Goal: Find specific page/section: Find specific page/section

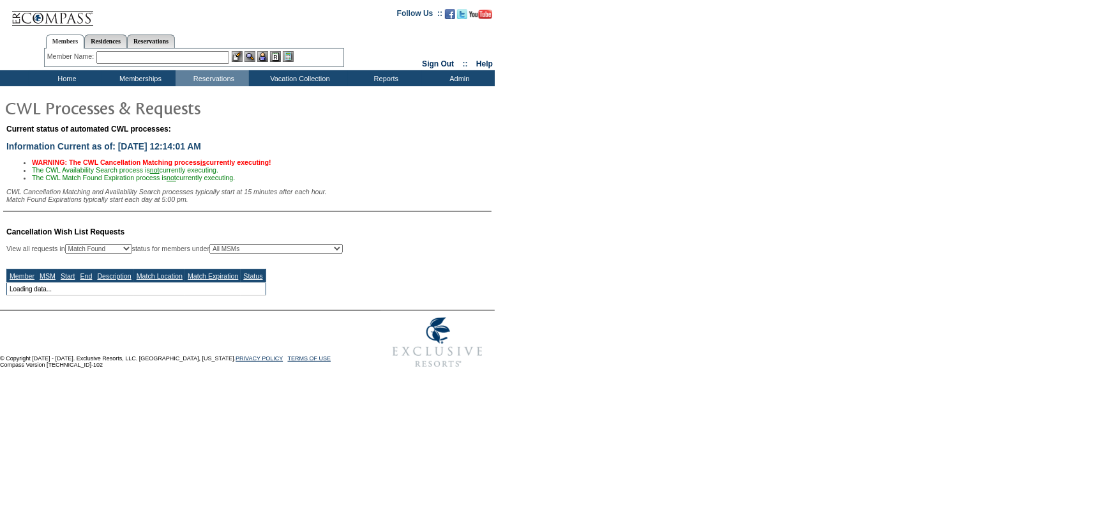
select select "50"
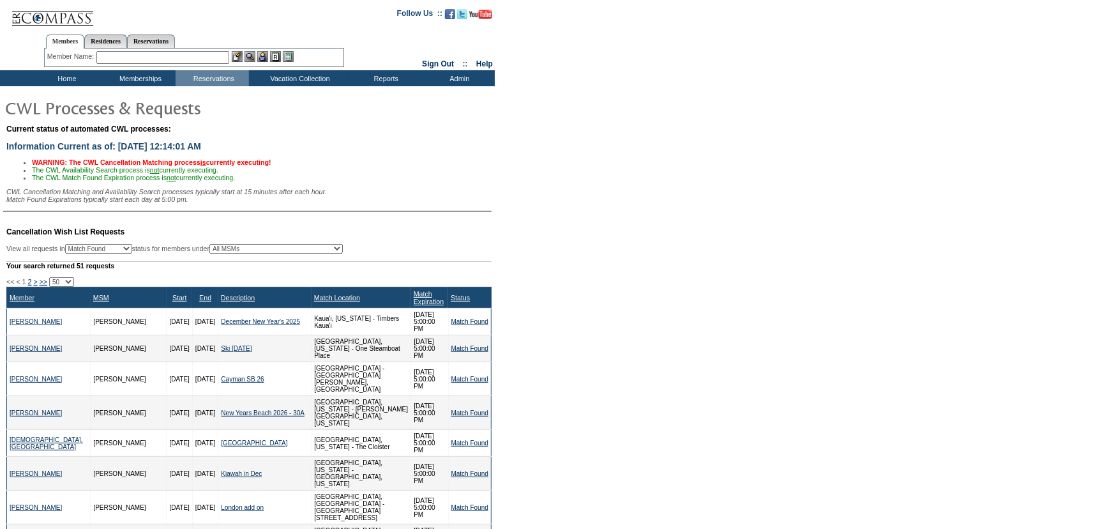
click at [132, 254] on select "Any Open / Processing Match Found Match Expired Match Accepted Match Rejected" at bounding box center [98, 249] width 67 height 10
select select "327"
click at [75, 248] on select "Any Open / Processing Match Found Match Expired Match Accepted Match Rejected" at bounding box center [98, 249] width 67 height 10
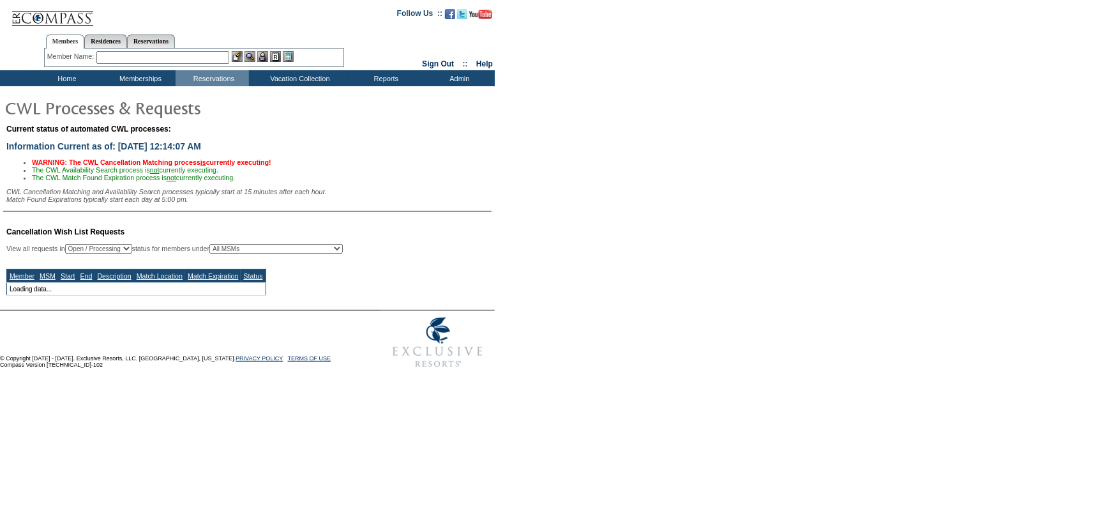
select select "50"
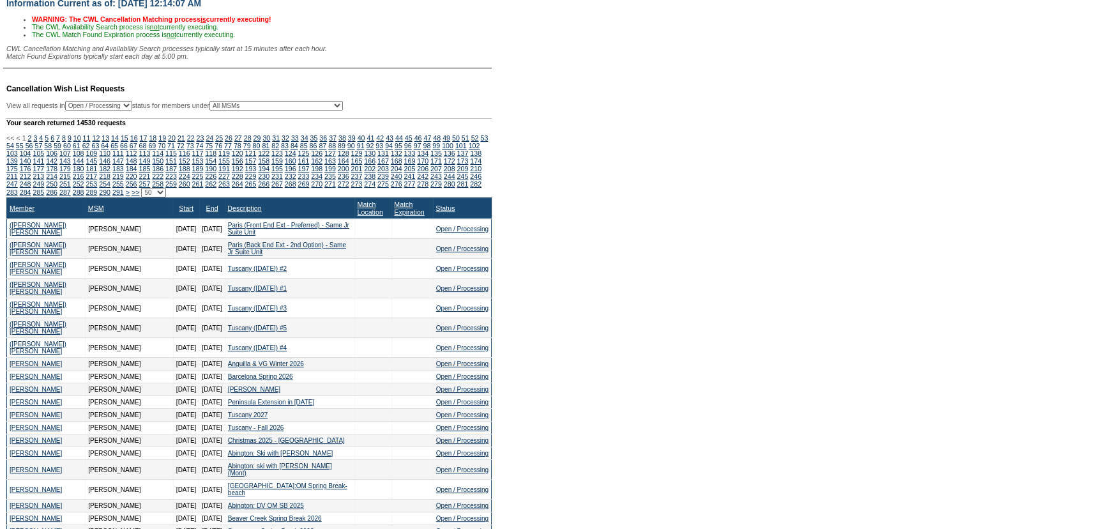
scroll to position [174, 0]
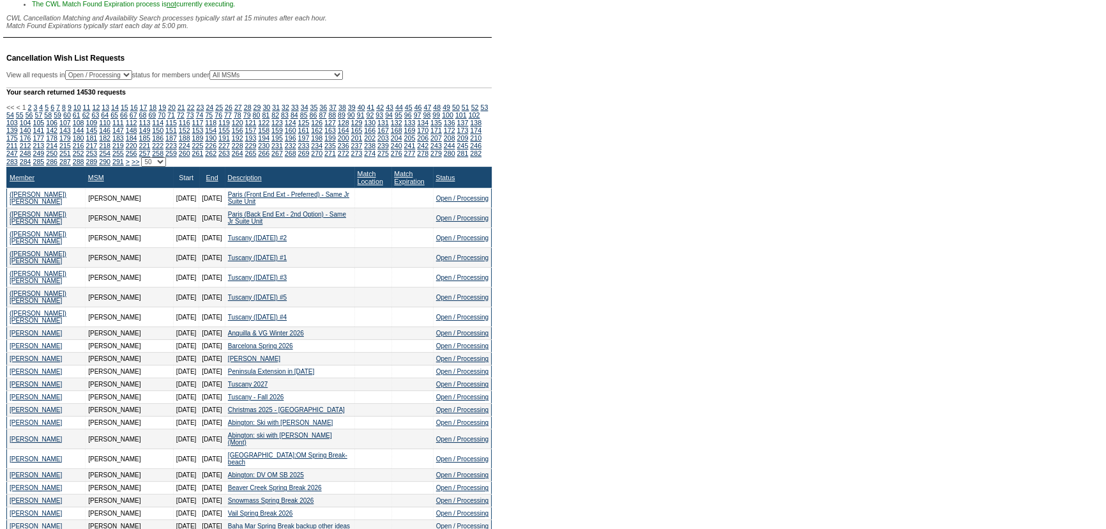
click at [179, 181] on link "Start" at bounding box center [186, 178] width 15 height 8
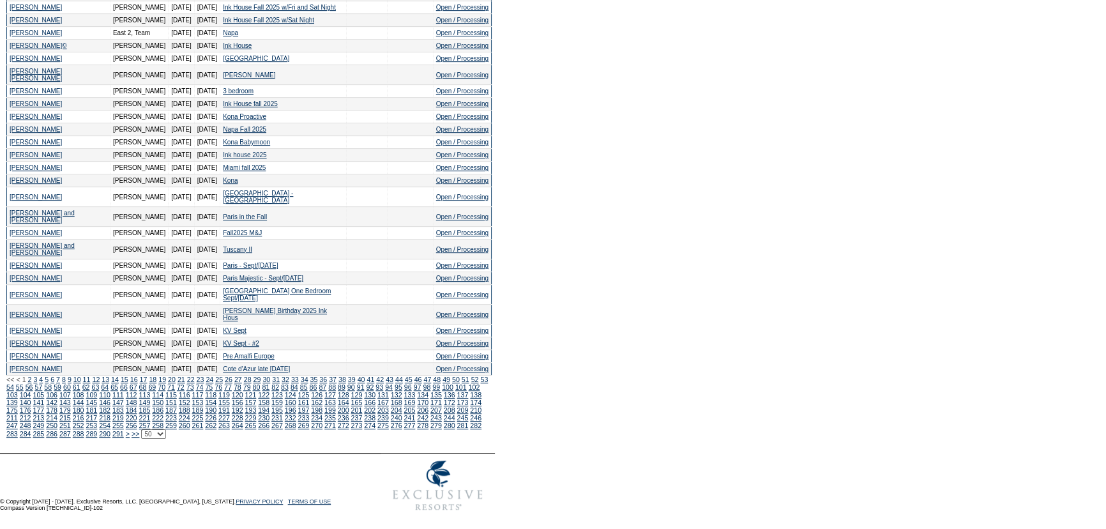
scroll to position [729, 0]
click at [32, 383] on link "2" at bounding box center [30, 379] width 4 height 8
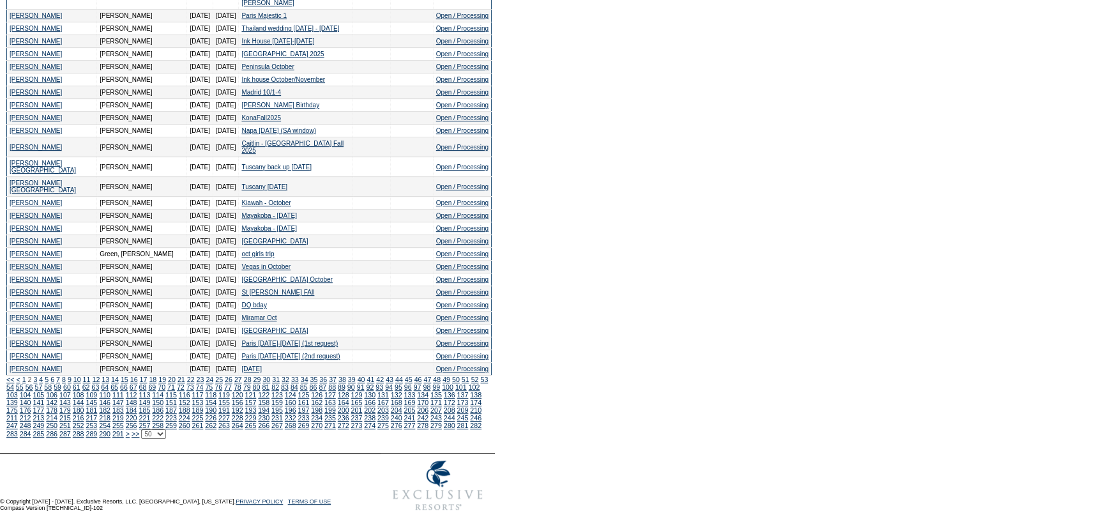
scroll to position [677, 0]
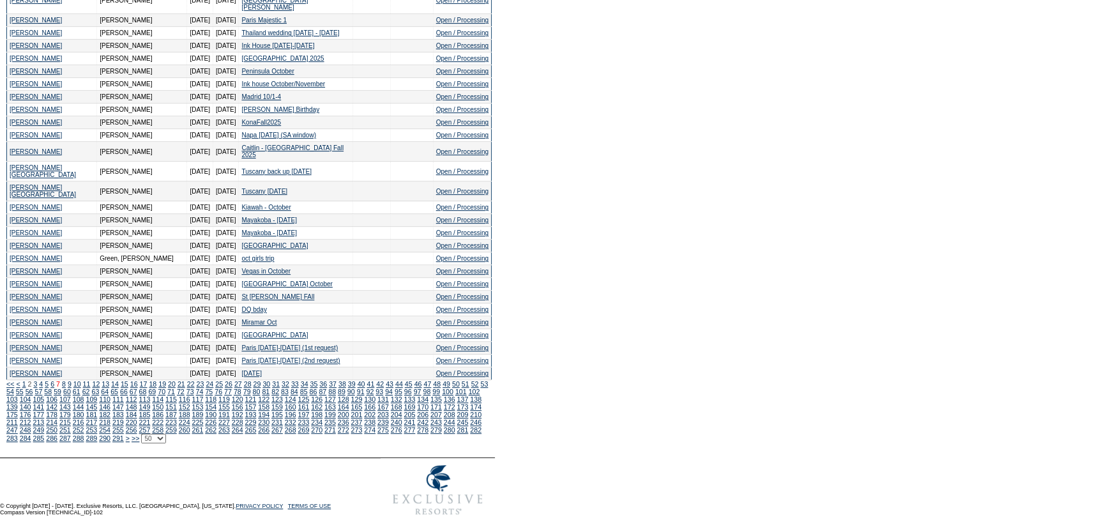
click at [60, 388] on link "7" at bounding box center [58, 384] width 4 height 8
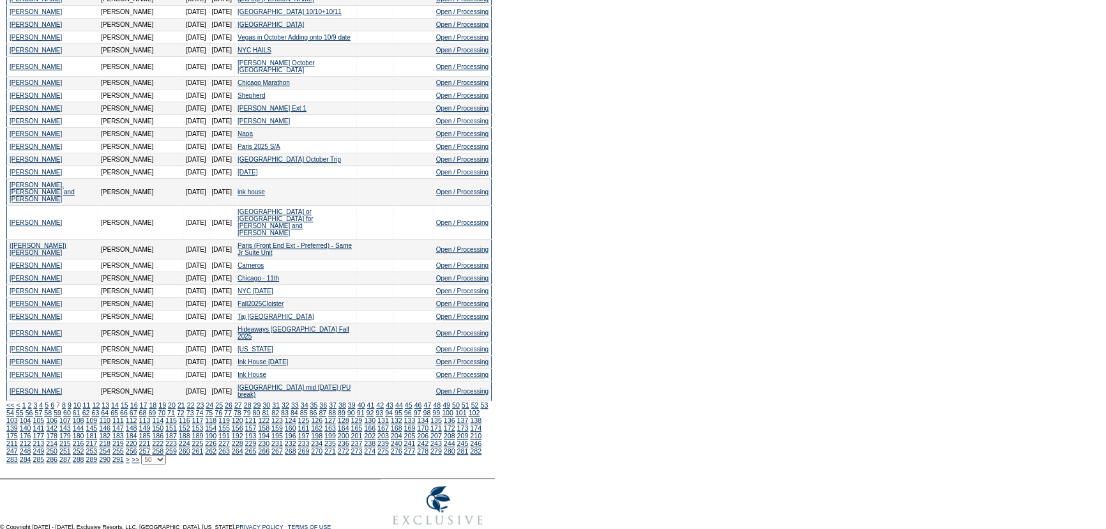
scroll to position [722, 0]
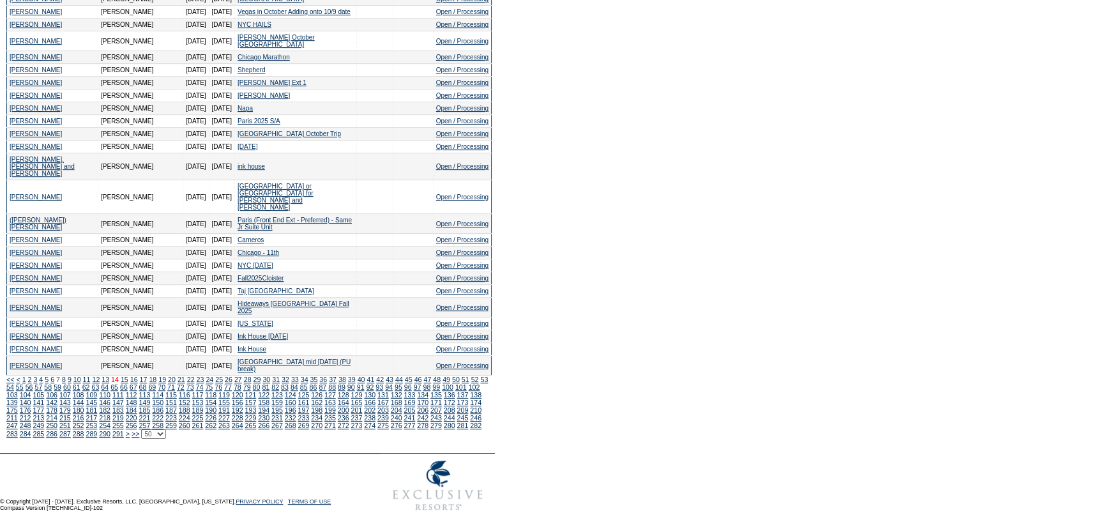
click at [119, 383] on link "14" at bounding box center [115, 379] width 8 height 8
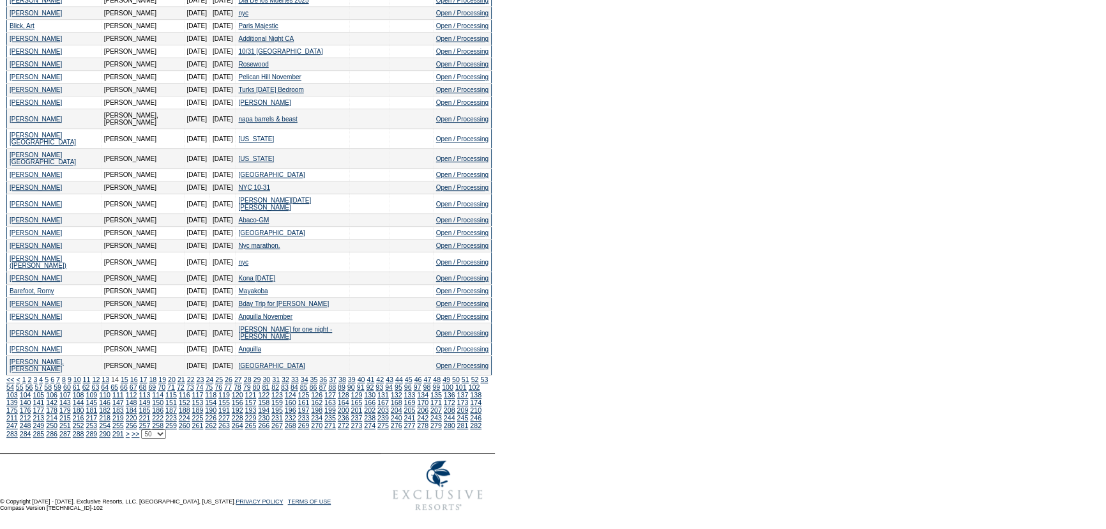
scroll to position [684, 0]
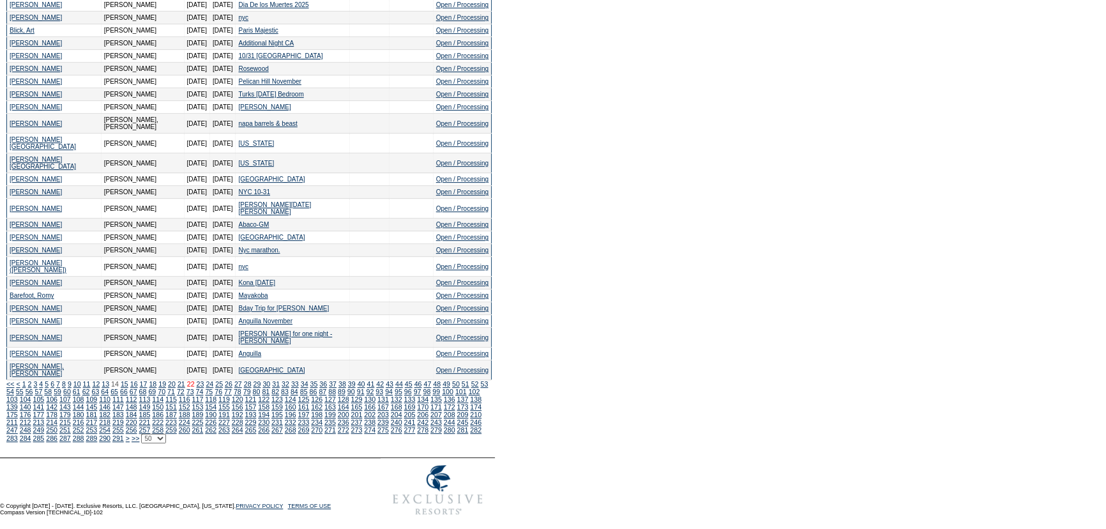
click at [195, 388] on link "22" at bounding box center [191, 384] width 8 height 8
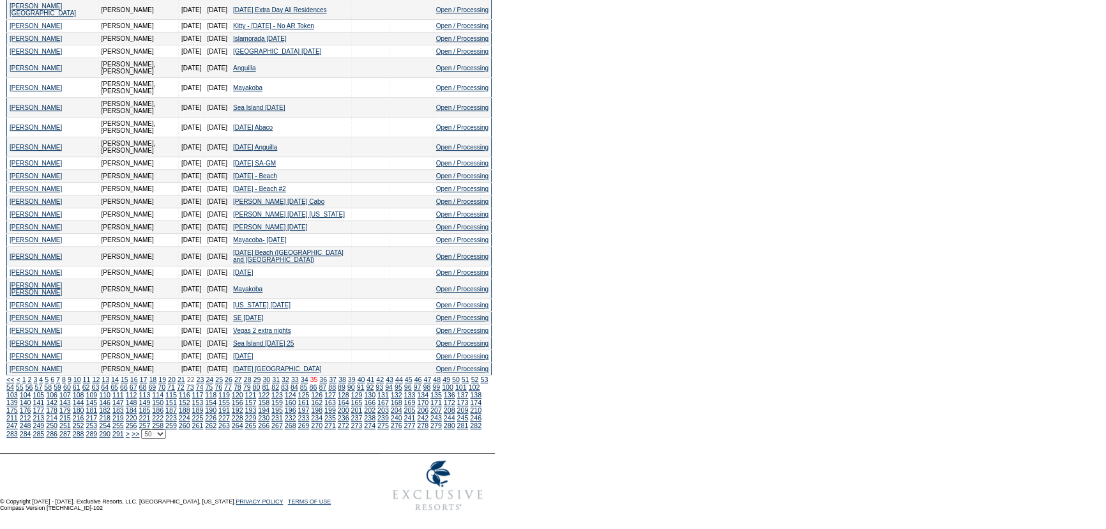
click at [317, 383] on link "35" at bounding box center [314, 379] width 8 height 8
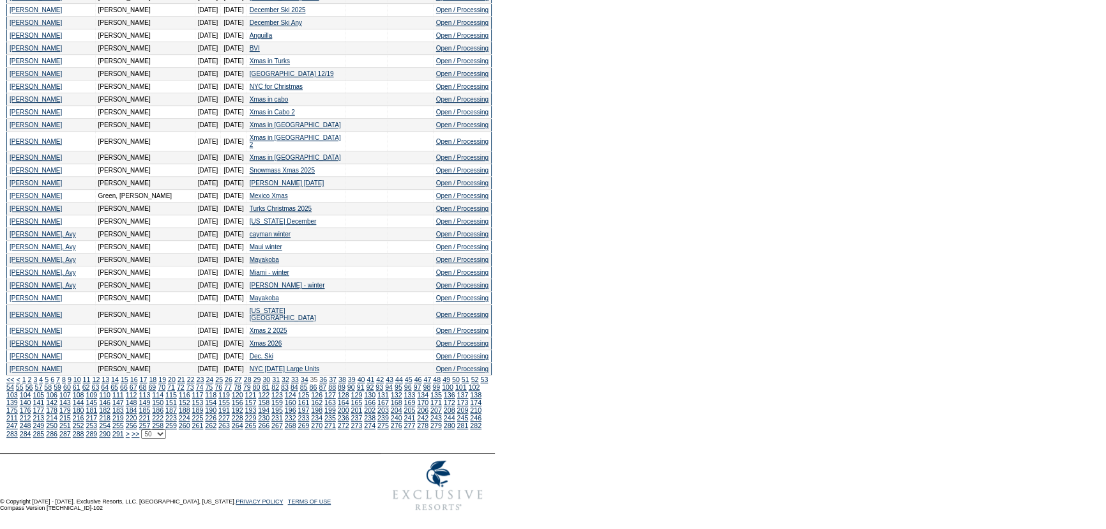
scroll to position [684, 0]
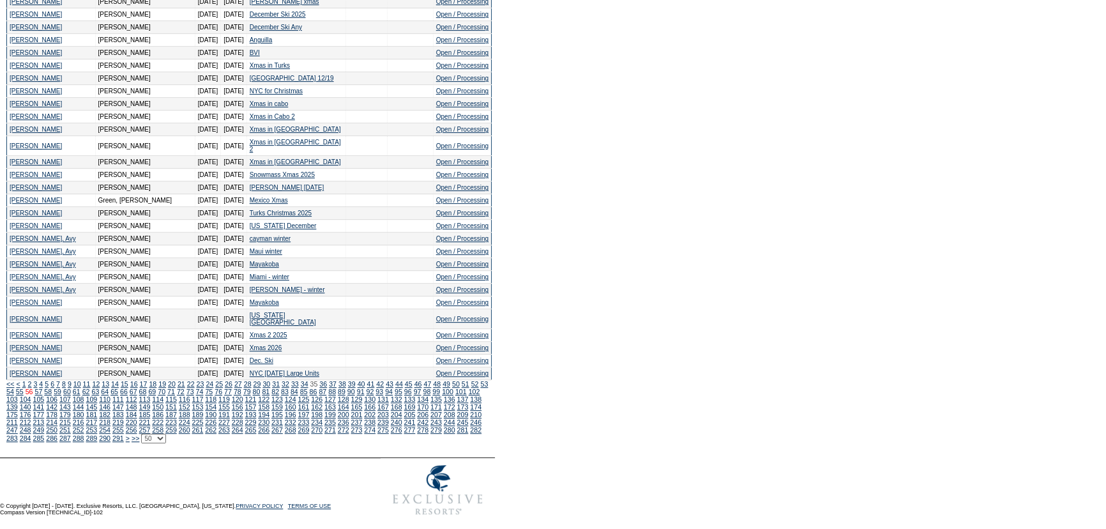
click at [33, 395] on link "56" at bounding box center [30, 392] width 8 height 8
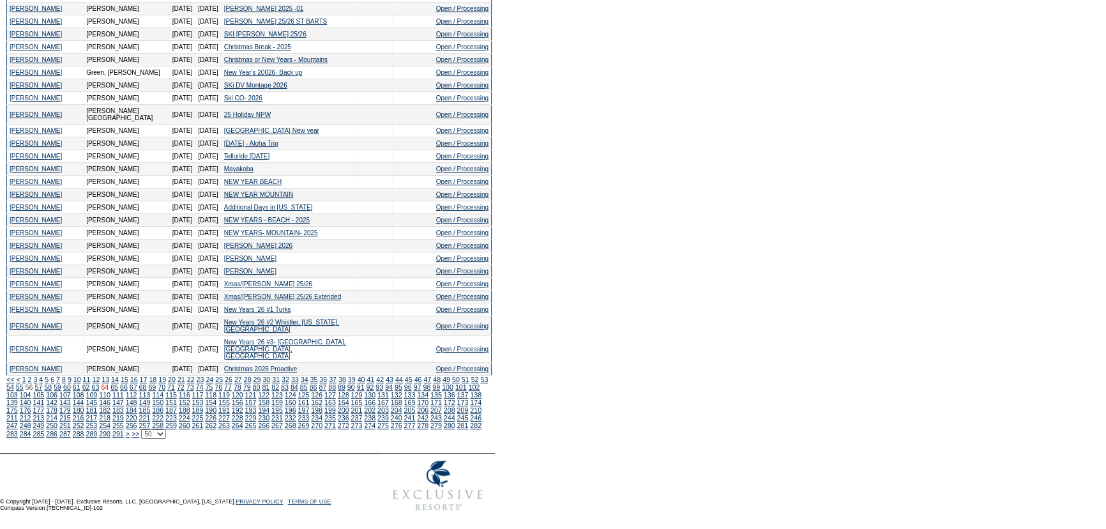
click at [109, 391] on link "64" at bounding box center [105, 387] width 8 height 8
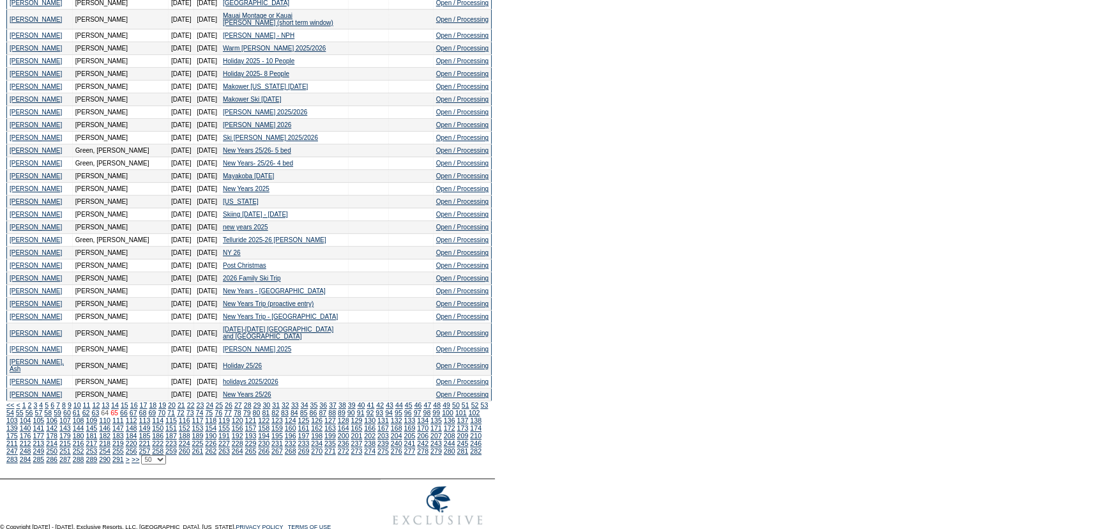
click at [118, 416] on link "65" at bounding box center [114, 413] width 8 height 8
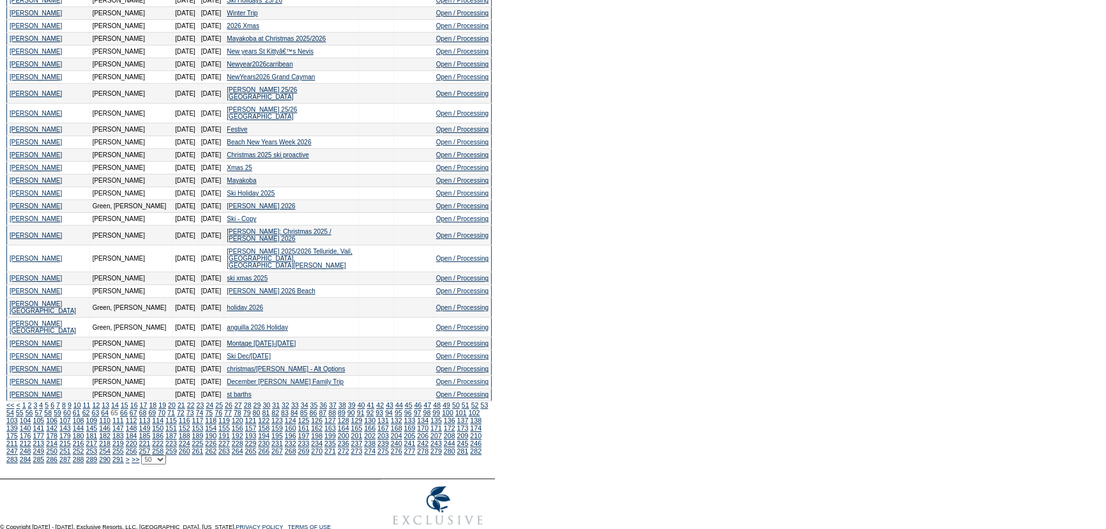
scroll to position [684, 0]
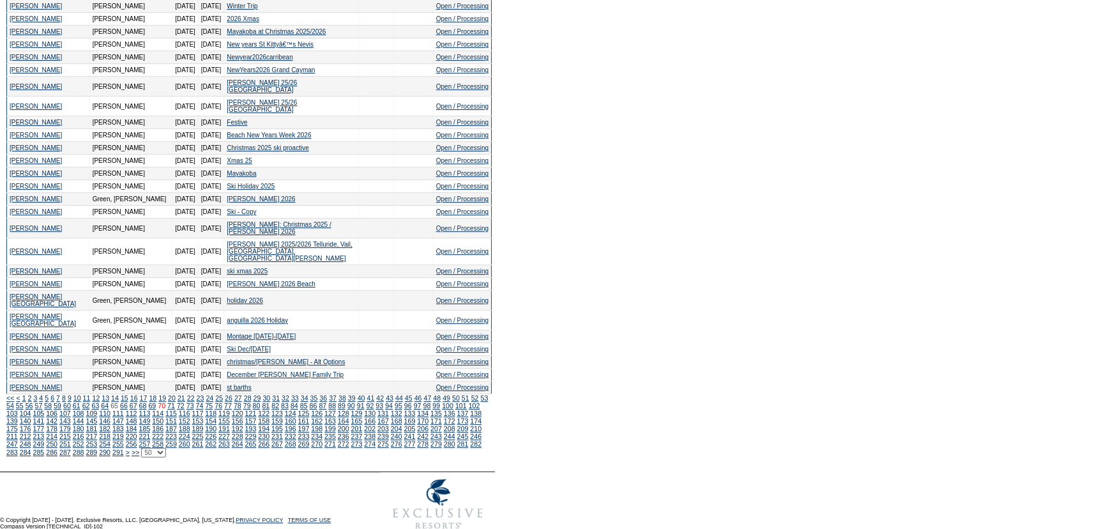
click at [165, 409] on link "70" at bounding box center [162, 406] width 8 height 8
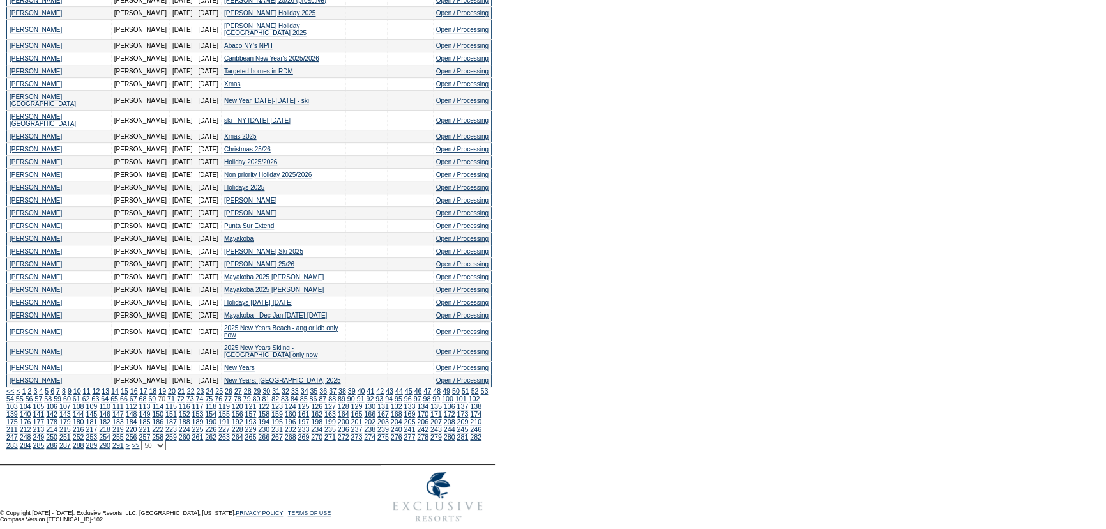
scroll to position [699, 0]
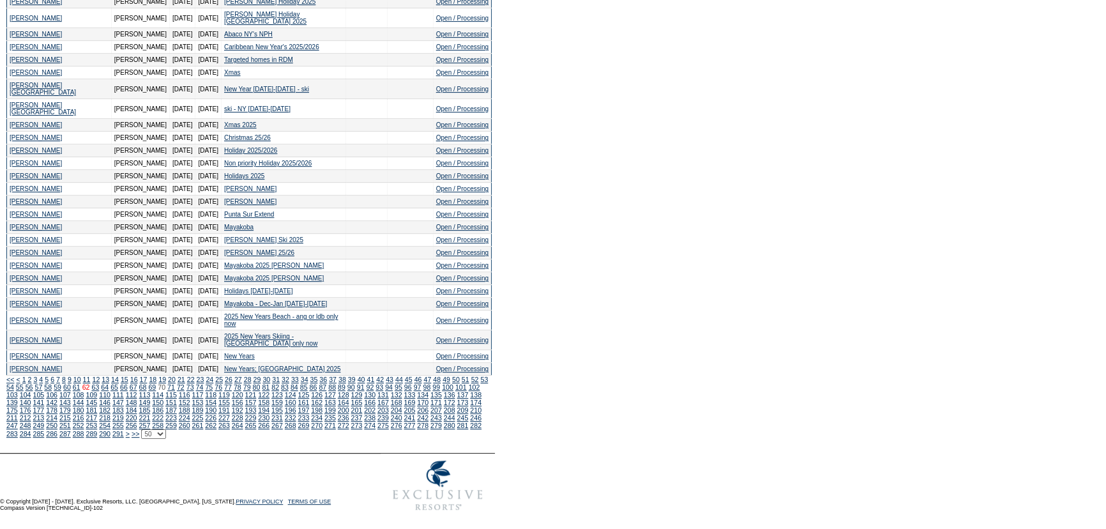
click at [90, 391] on link "62" at bounding box center [86, 387] width 8 height 8
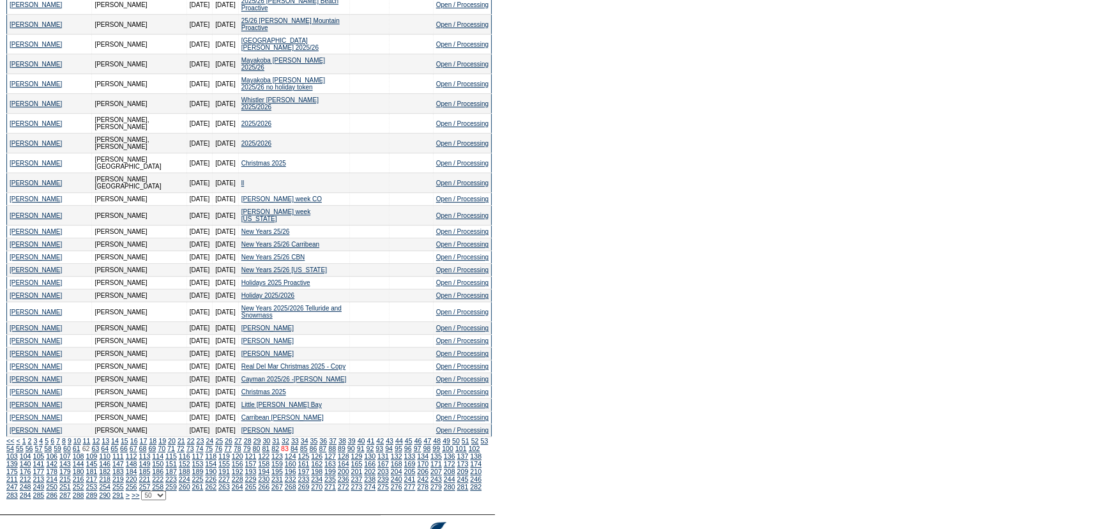
click at [289, 446] on link "83" at bounding box center [285, 448] width 8 height 8
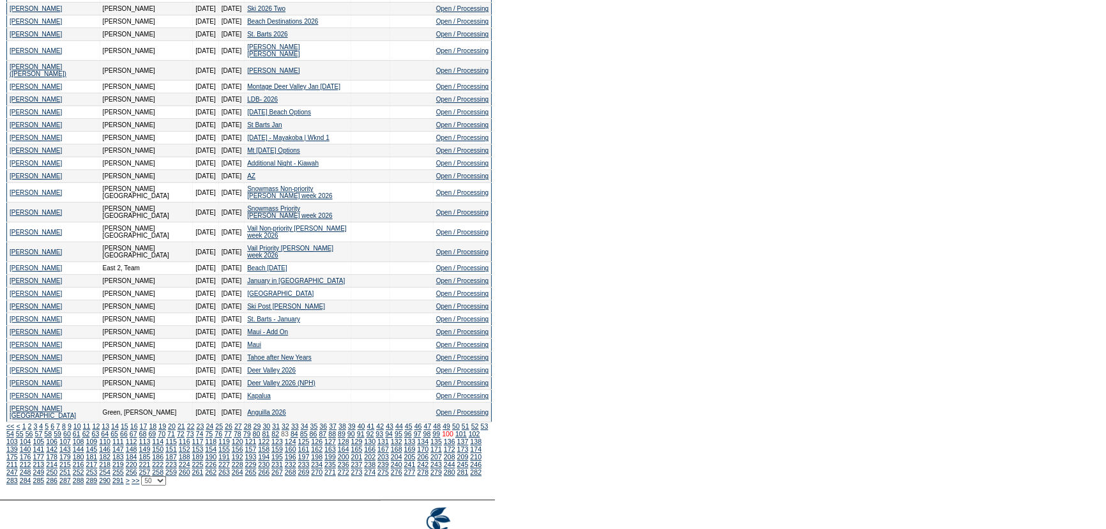
click at [442, 437] on link "100" at bounding box center [447, 434] width 11 height 8
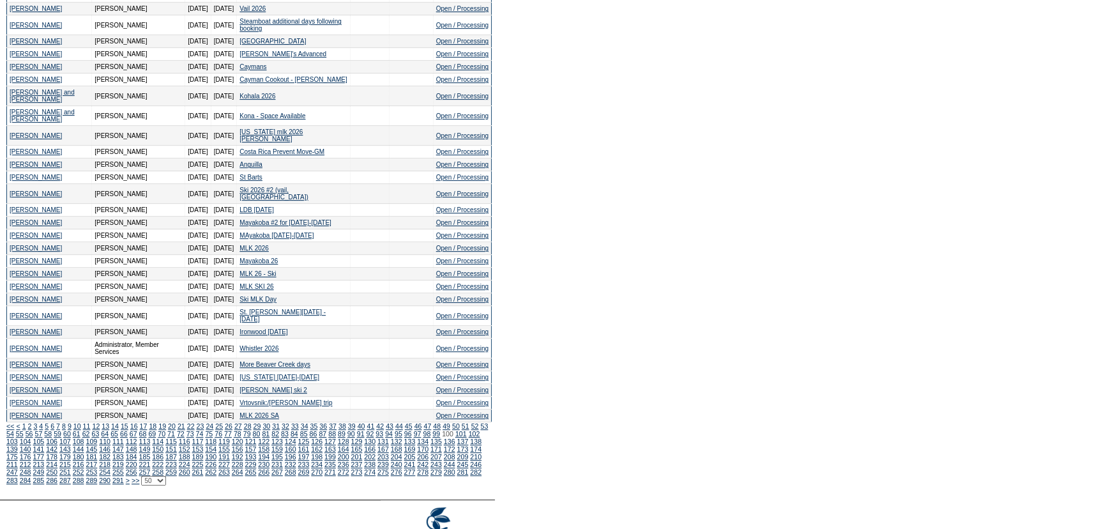
scroll to position [684, 0]
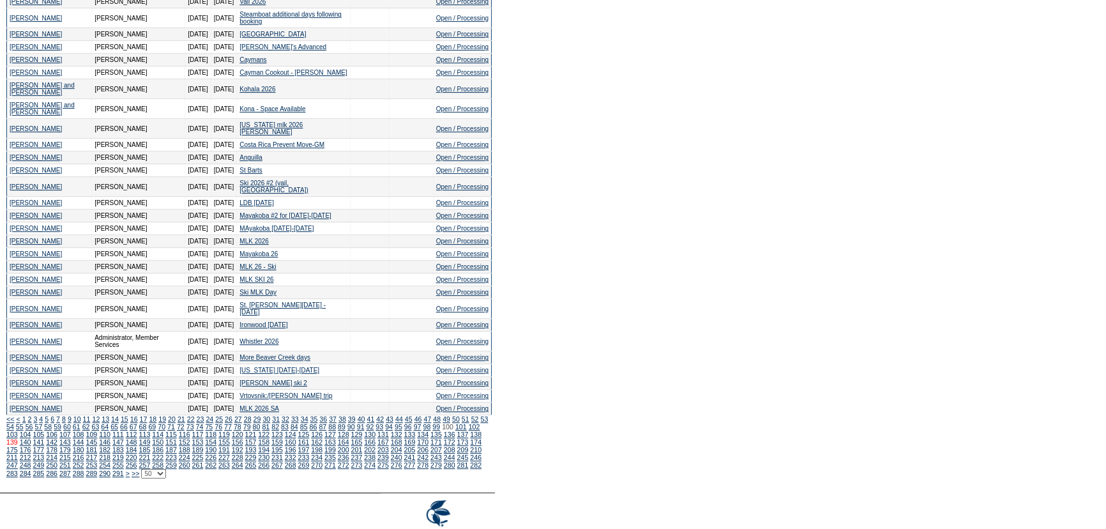
click at [18, 446] on link "139" at bounding box center [11, 442] width 11 height 8
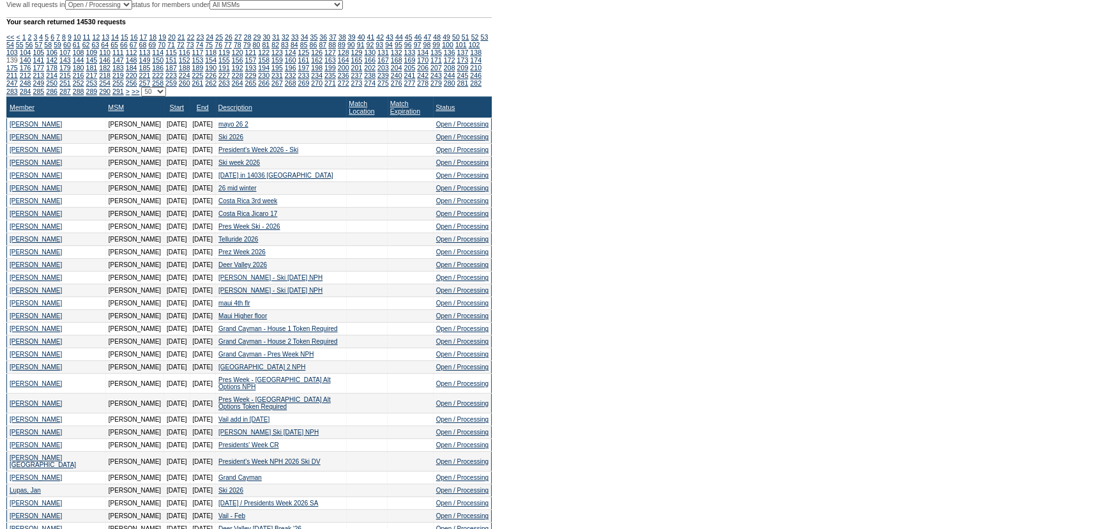
scroll to position [193, 0]
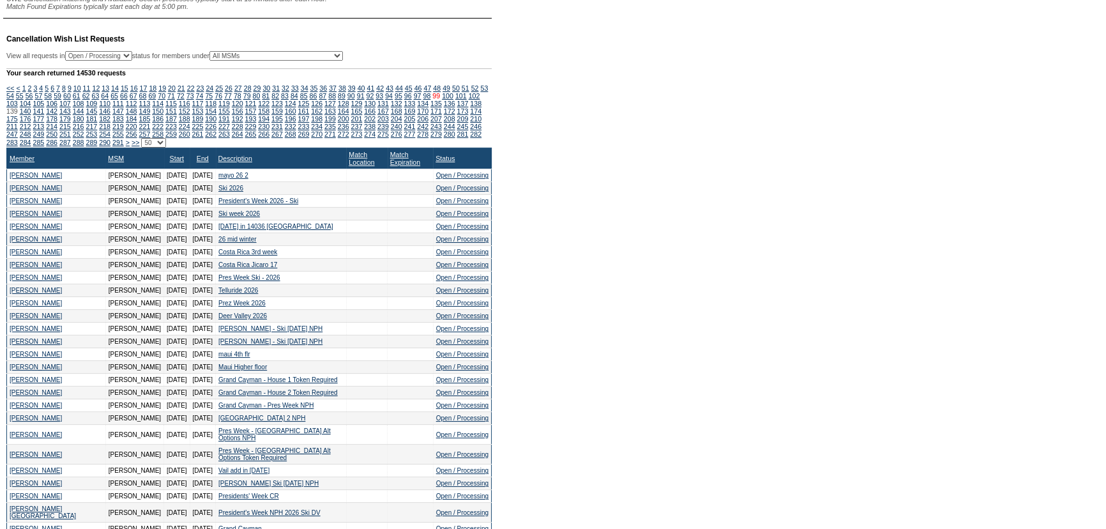
click at [432, 100] on link "99" at bounding box center [436, 96] width 8 height 8
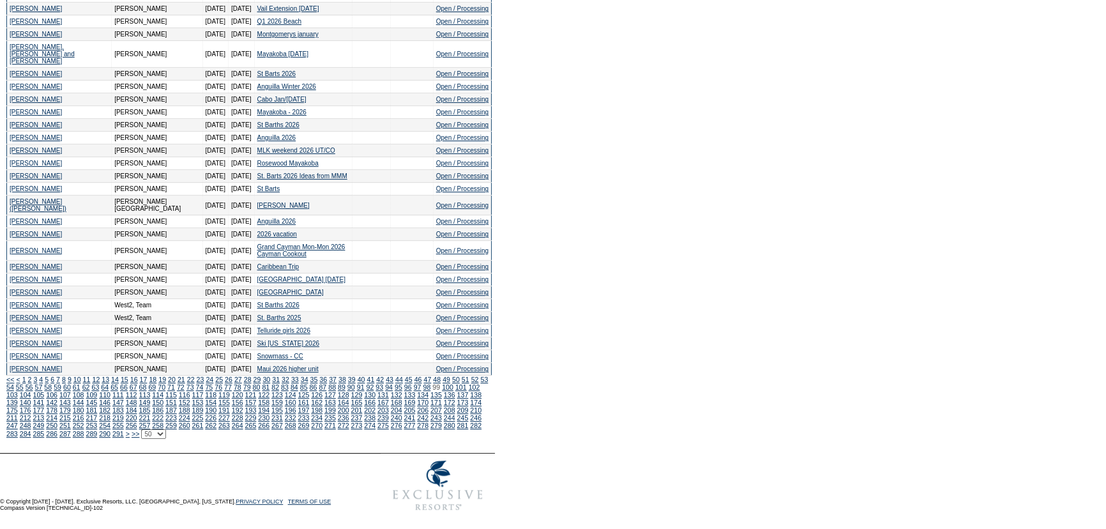
scroll to position [715, 0]
click at [442, 391] on link "100" at bounding box center [447, 387] width 11 height 8
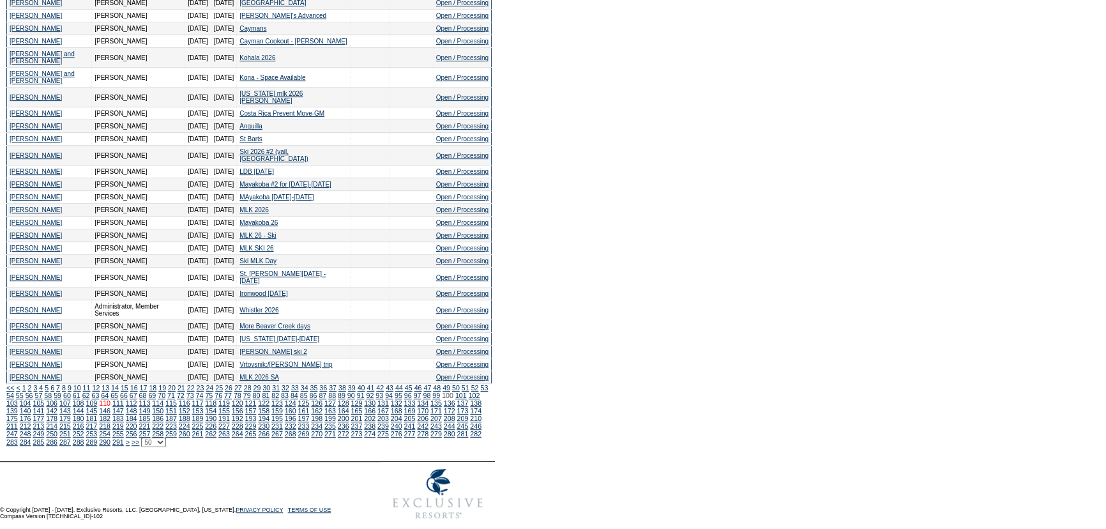
click at [110, 407] on link "110" at bounding box center [104, 403] width 11 height 8
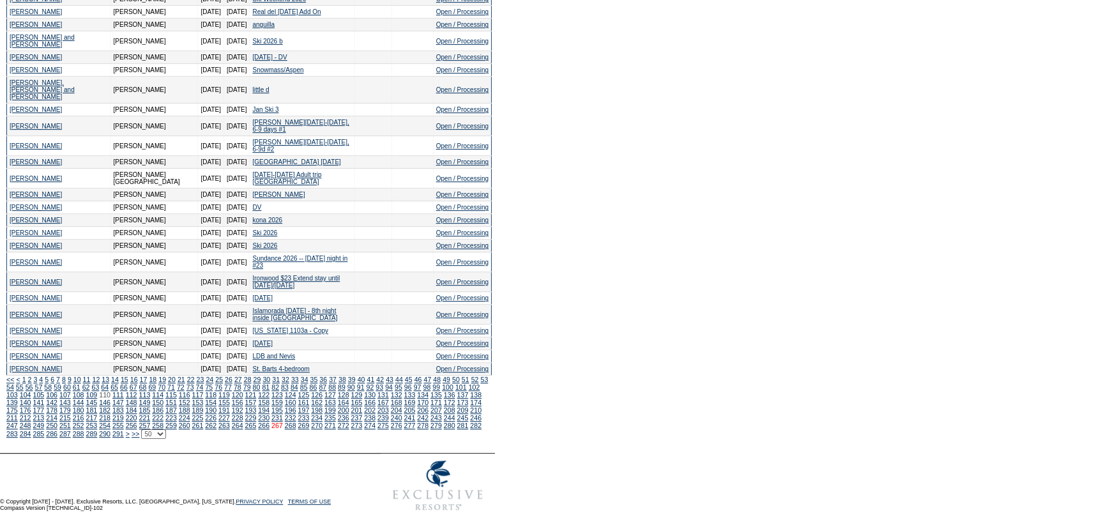
scroll to position [926, 0]
click at [243, 391] on link "120" at bounding box center [237, 395] width 11 height 8
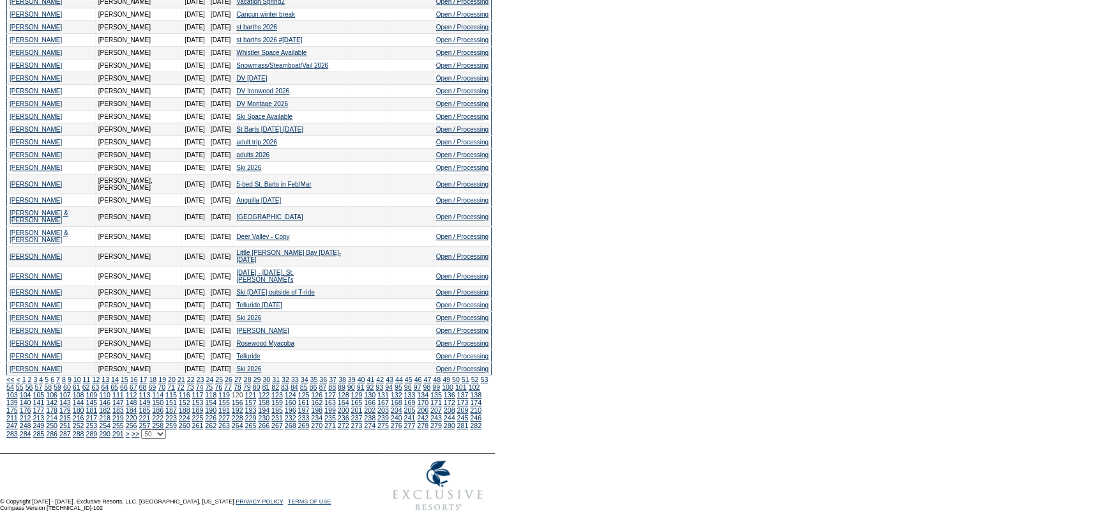
scroll to position [791, 0]
click at [311, 391] on link "126" at bounding box center [316, 395] width 11 height 8
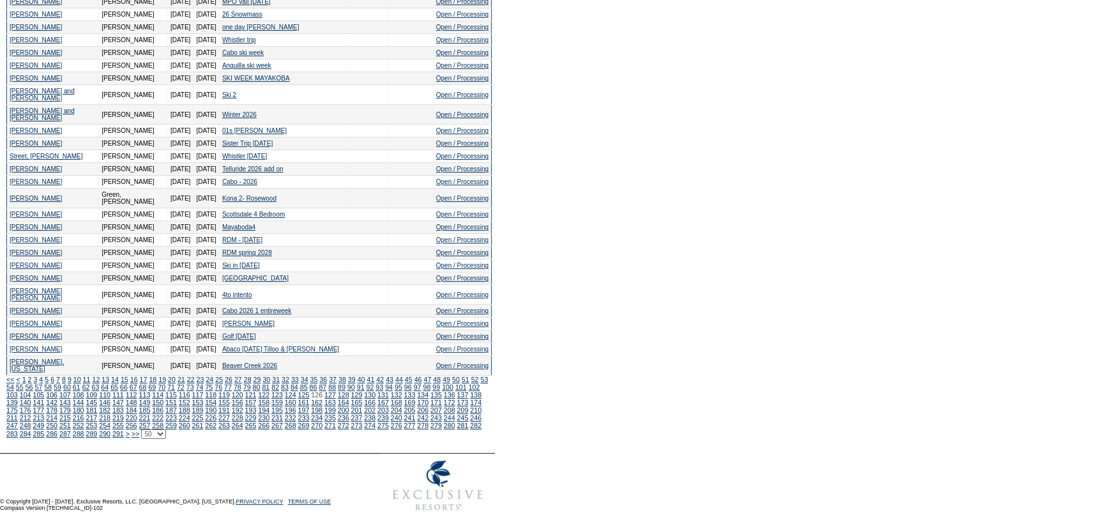
scroll to position [753, 0]
click at [298, 391] on link "125" at bounding box center [303, 395] width 11 height 8
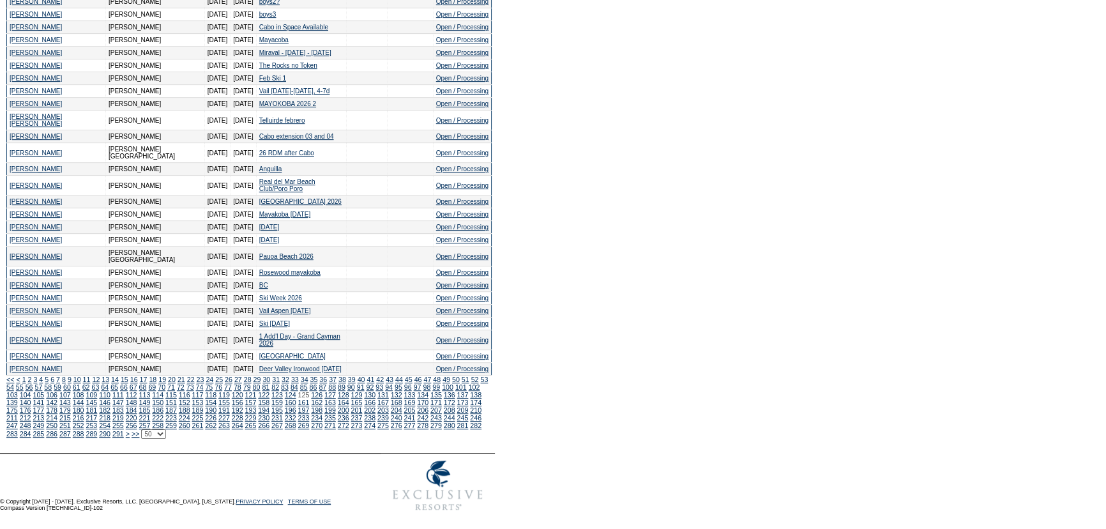
scroll to position [745, 0]
click at [285, 393] on link "124" at bounding box center [290, 395] width 11 height 8
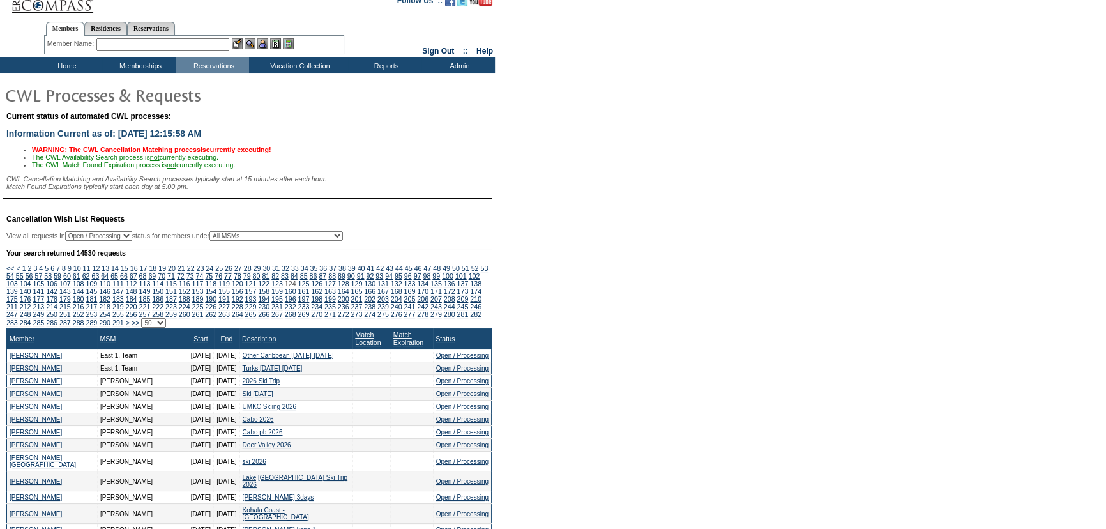
scroll to position [0, 0]
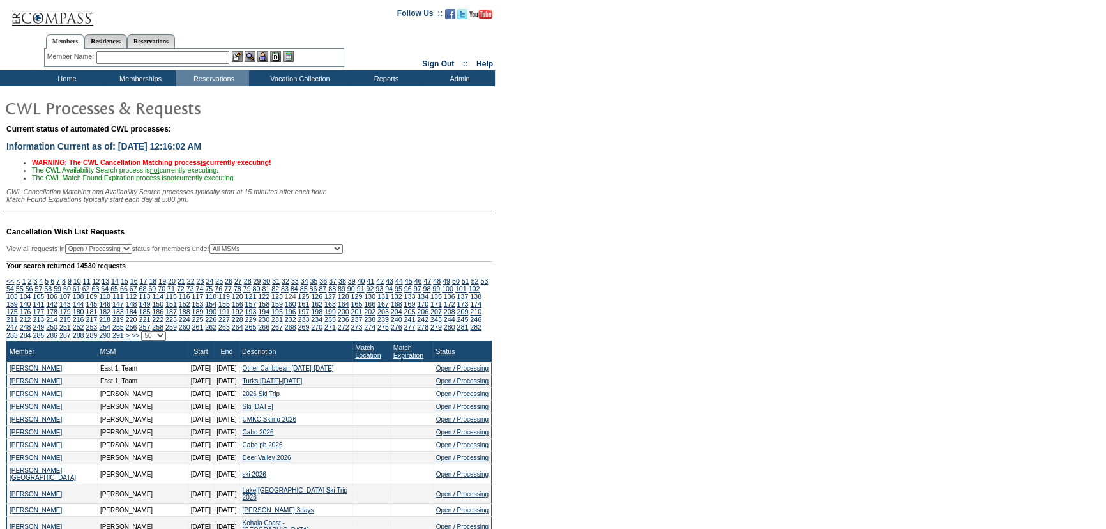
click at [117, 56] on input "text" at bounding box center [162, 57] width 133 height 13
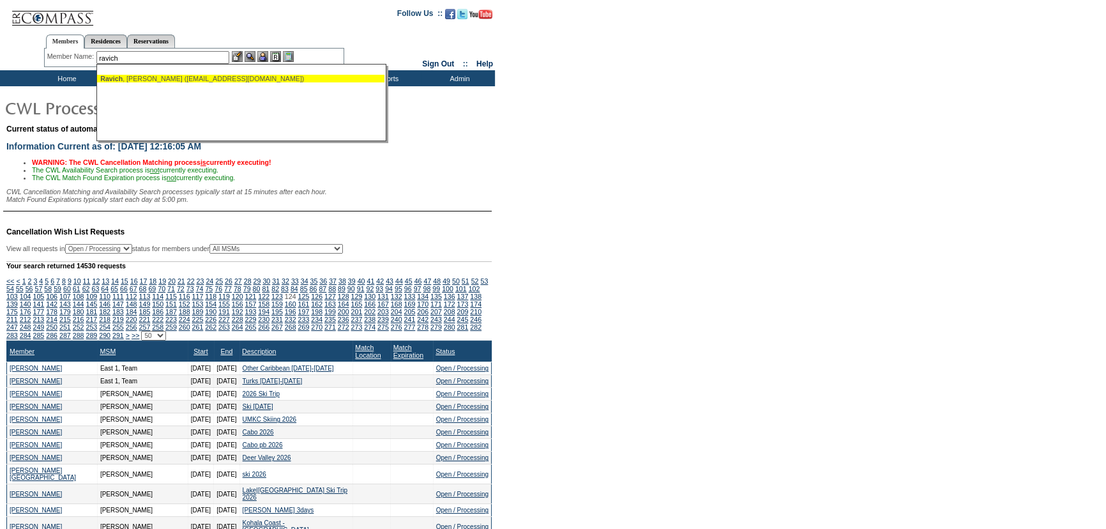
click at [147, 79] on div "[PERSON_NAME] ([EMAIL_ADDRESS][DOMAIN_NAME])" at bounding box center [240, 79] width 281 height 8
type input "[PERSON_NAME] ([EMAIL_ADDRESS][DOMAIN_NAME])"
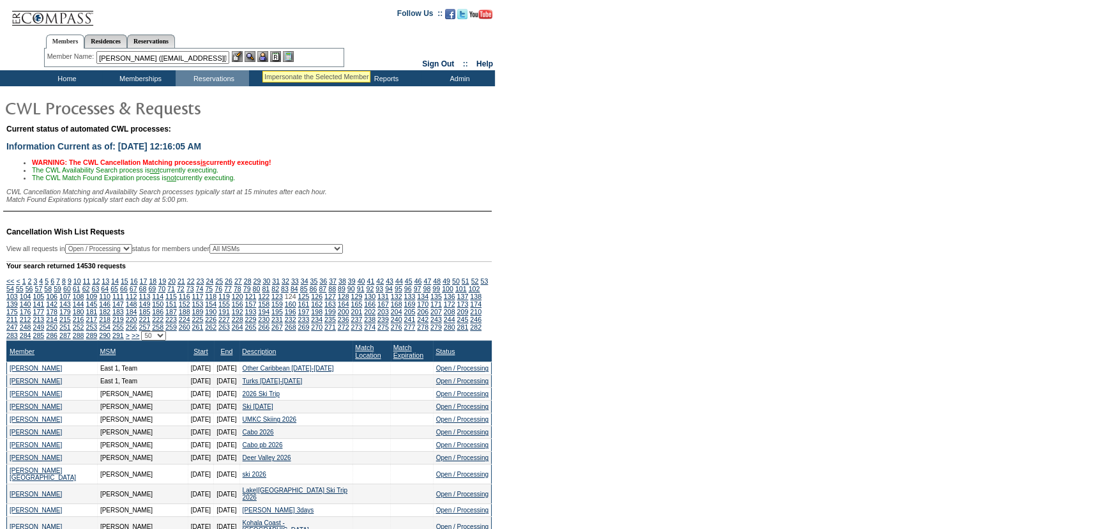
click at [266, 56] on img at bounding box center [262, 56] width 11 height 11
click at [252, 54] on img at bounding box center [250, 56] width 11 height 11
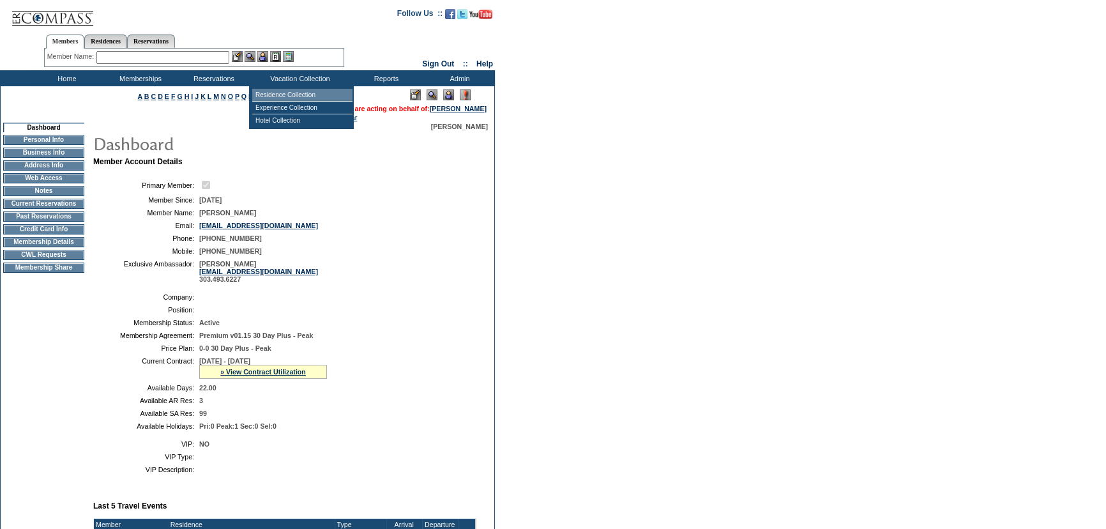
click at [277, 91] on td "Residence Collection" at bounding box center [302, 95] width 100 height 13
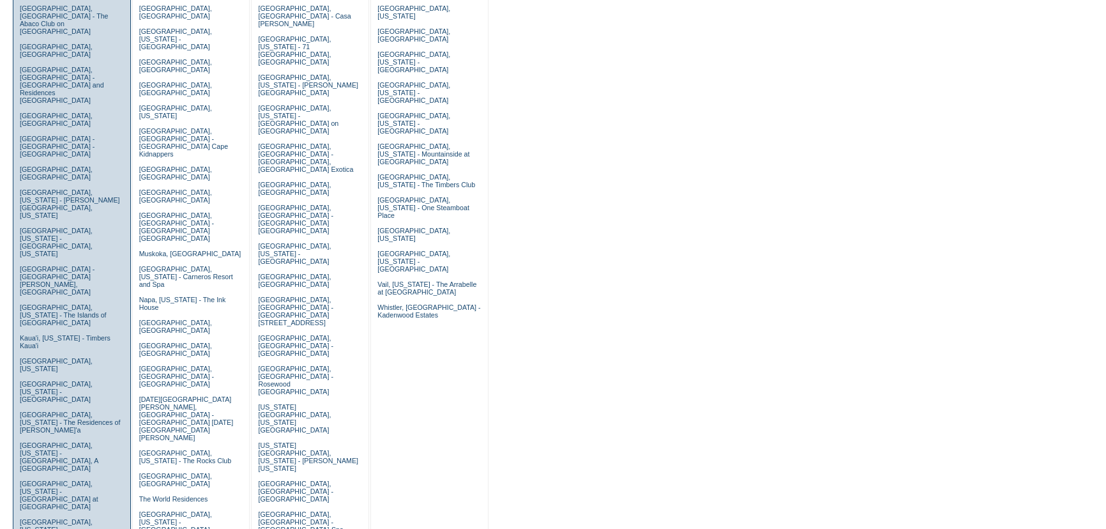
scroll to position [232, 0]
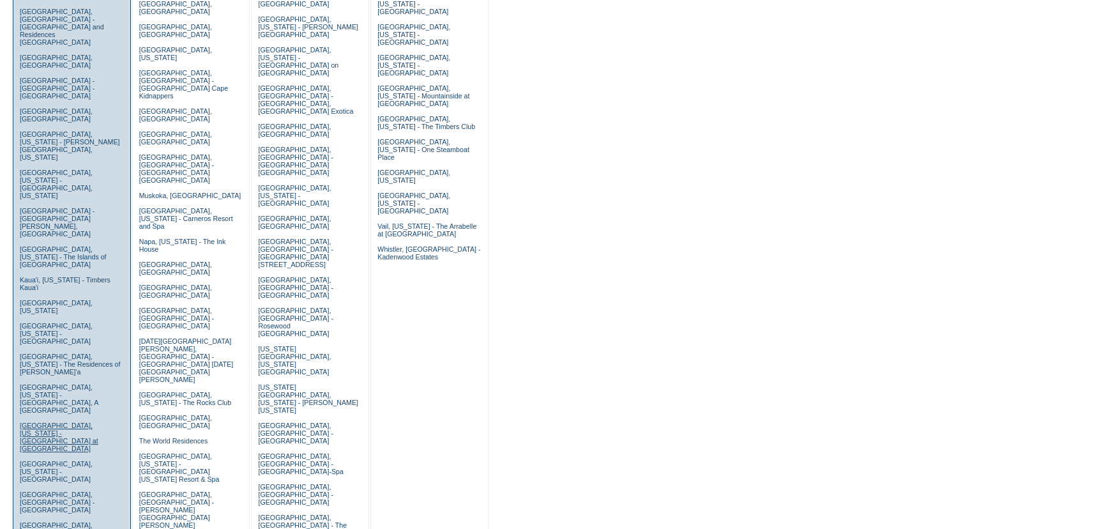
click at [52, 421] on link "[GEOGRAPHIC_DATA], [US_STATE] - [GEOGRAPHIC_DATA] at [GEOGRAPHIC_DATA]" at bounding box center [59, 436] width 79 height 31
